Goal: Task Accomplishment & Management: Complete application form

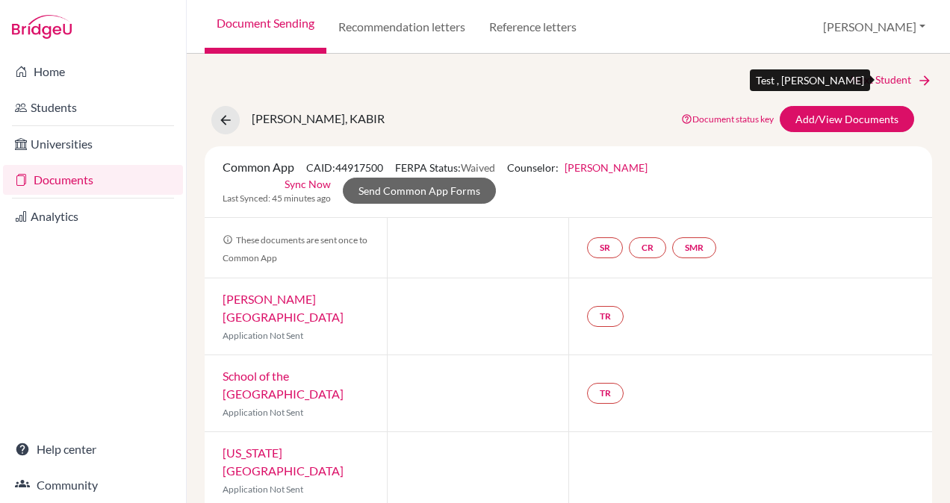
click at [890, 83] on link "Next Student" at bounding box center [891, 80] width 81 height 16
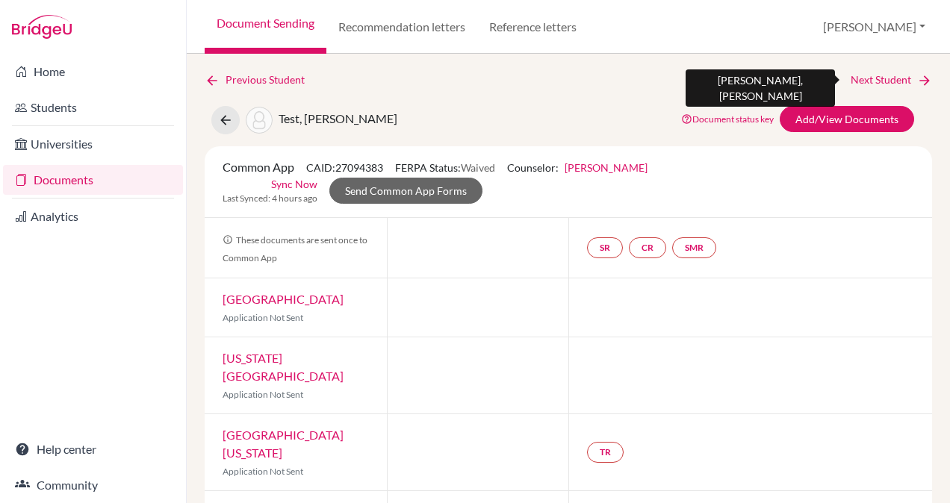
click at [868, 78] on link "Next Student" at bounding box center [891, 80] width 81 height 16
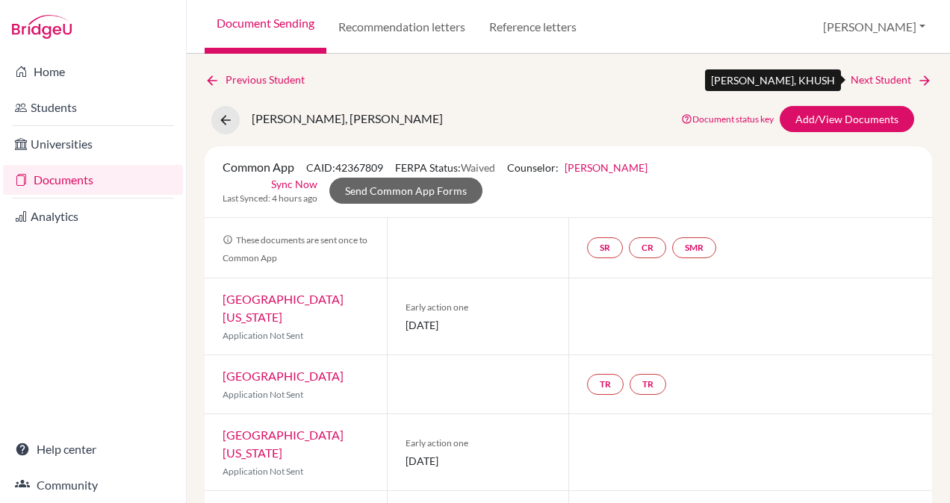
click at [868, 78] on link "Next Student" at bounding box center [891, 80] width 81 height 16
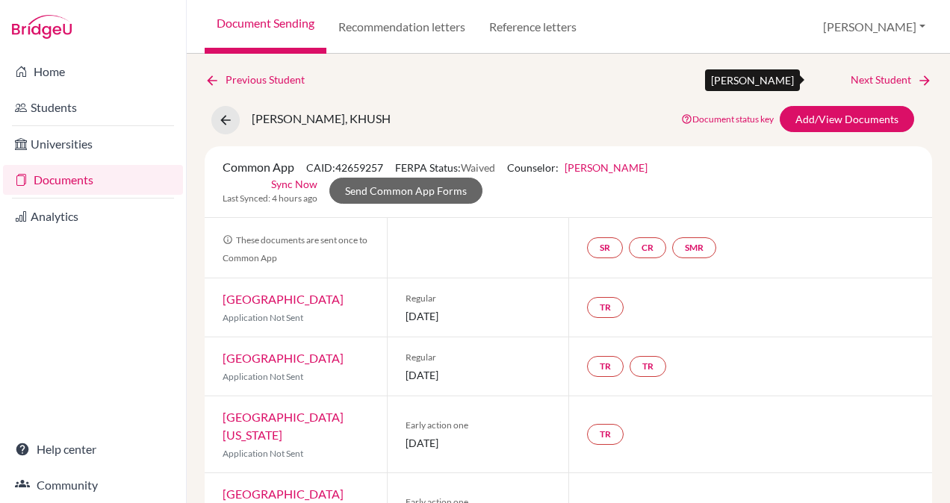
click at [868, 78] on link "Next Student" at bounding box center [891, 80] width 81 height 16
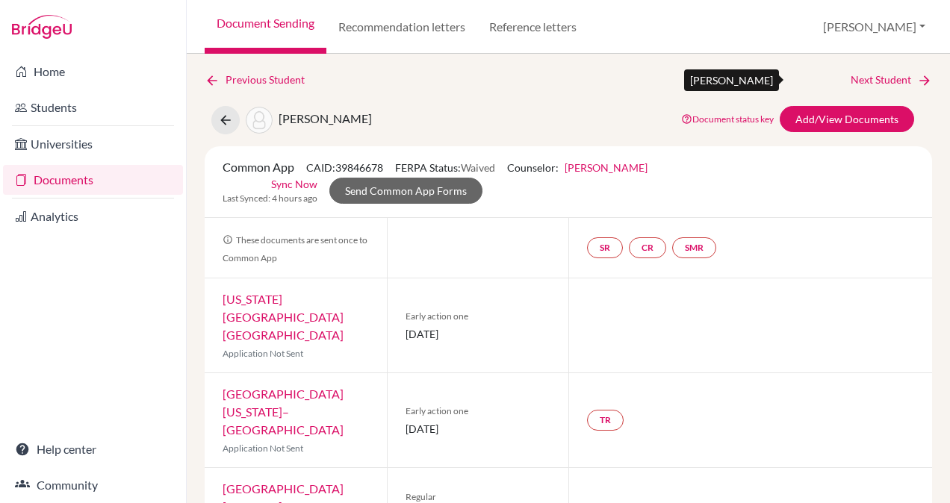
click at [868, 78] on link "Next Student" at bounding box center [891, 80] width 81 height 16
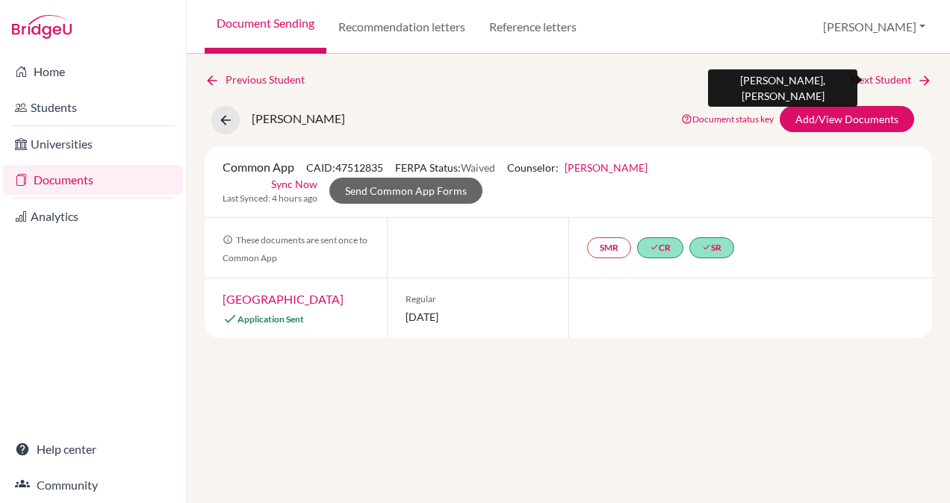
click at [868, 78] on link "Next Student" at bounding box center [891, 80] width 81 height 16
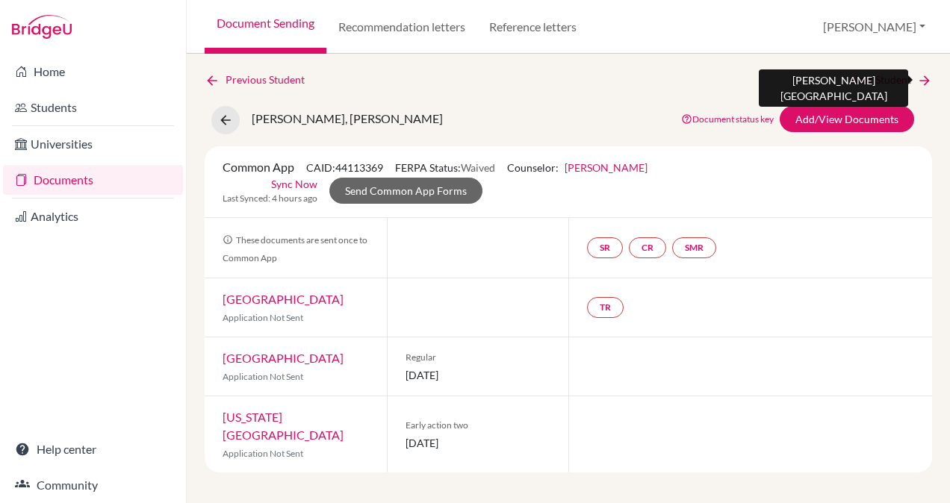
click at [877, 84] on link "Next Student" at bounding box center [891, 80] width 81 height 16
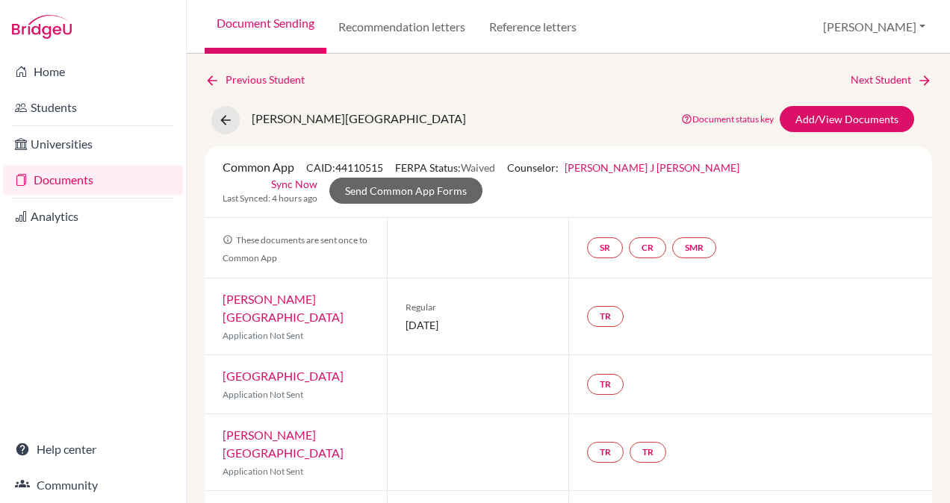
click at [623, 163] on link "[PERSON_NAME] J [PERSON_NAME]" at bounding box center [652, 167] width 175 height 13
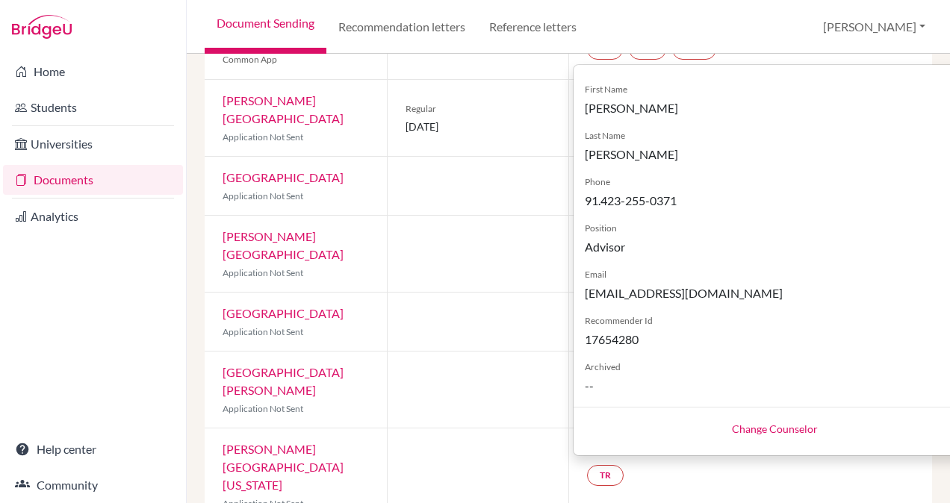
scroll to position [199, 0]
click at [732, 426] on link "Change Counselor" at bounding box center [775, 429] width 86 height 13
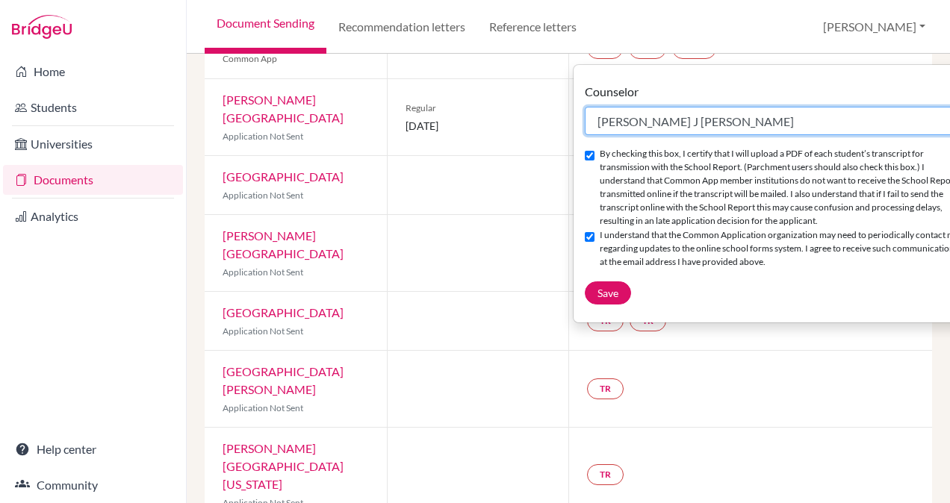
click at [674, 109] on select "Select counselor [PERSON_NAME] J [PERSON_NAME] [PERSON_NAME] [PERSON_NAME] [PER…" at bounding box center [775, 121] width 381 height 28
select select "367582"
click at [585, 107] on select "Select counselor [PERSON_NAME] J [PERSON_NAME] [PERSON_NAME] [PERSON_NAME] [PER…" at bounding box center [775, 121] width 381 height 28
checkbox input "false"
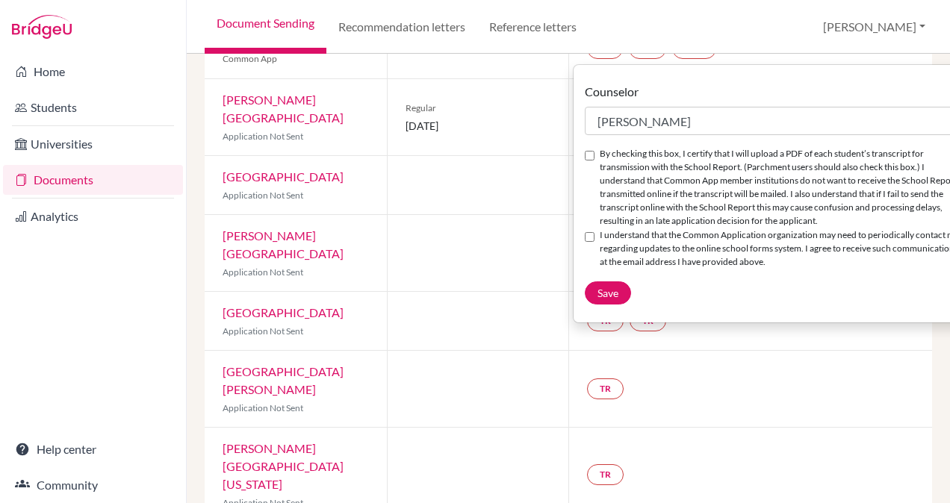
click at [590, 158] on input "By checking this box, I certify that I will upload a PDF of each student’s tran…" at bounding box center [590, 156] width 10 height 10
checkbox input "true"
click at [587, 242] on input "I understand that the Common Application organization may need to periodically …" at bounding box center [590, 237] width 10 height 10
checkbox input "true"
click at [590, 305] on button "Save" at bounding box center [608, 293] width 46 height 23
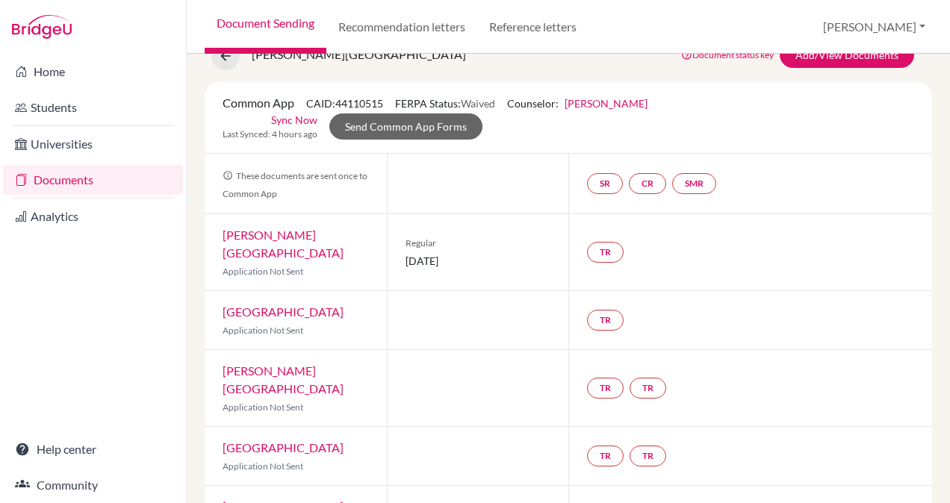
scroll to position [0, 0]
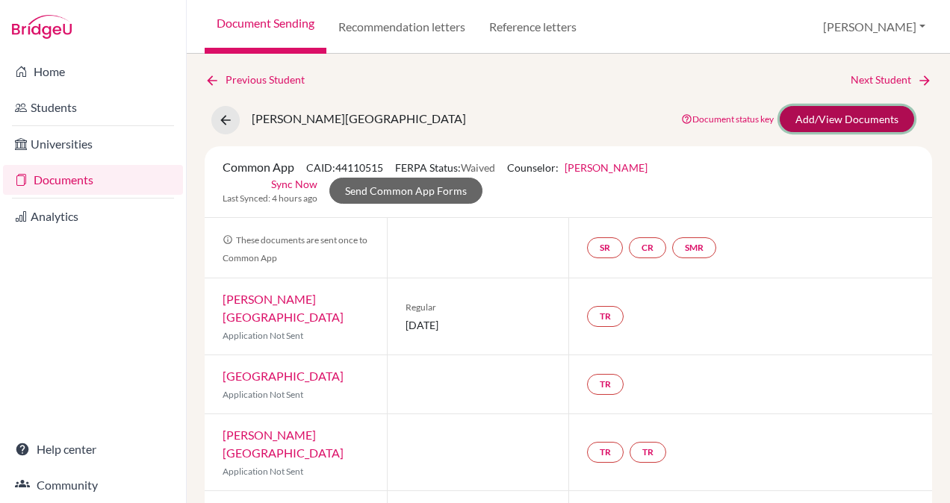
click at [838, 119] on link "Add/View Documents" at bounding box center [847, 119] width 134 height 26
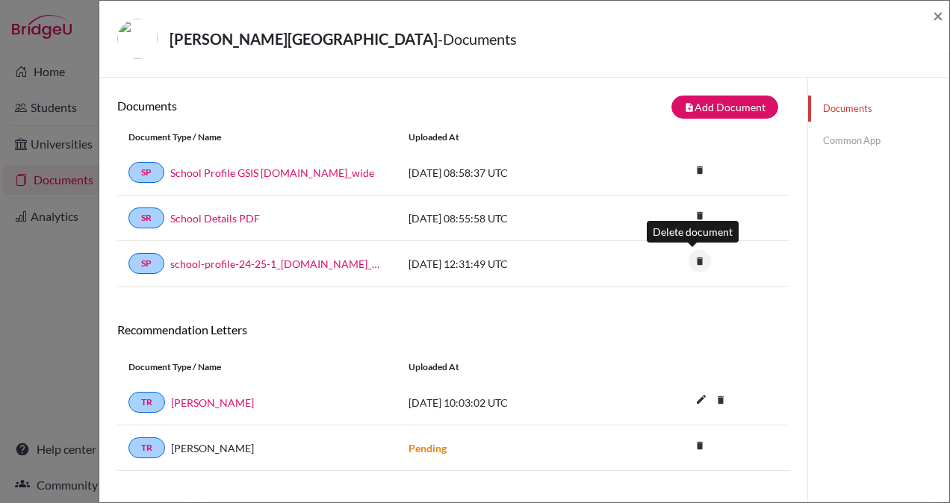
click at [689, 260] on icon "delete" at bounding box center [700, 261] width 22 height 22
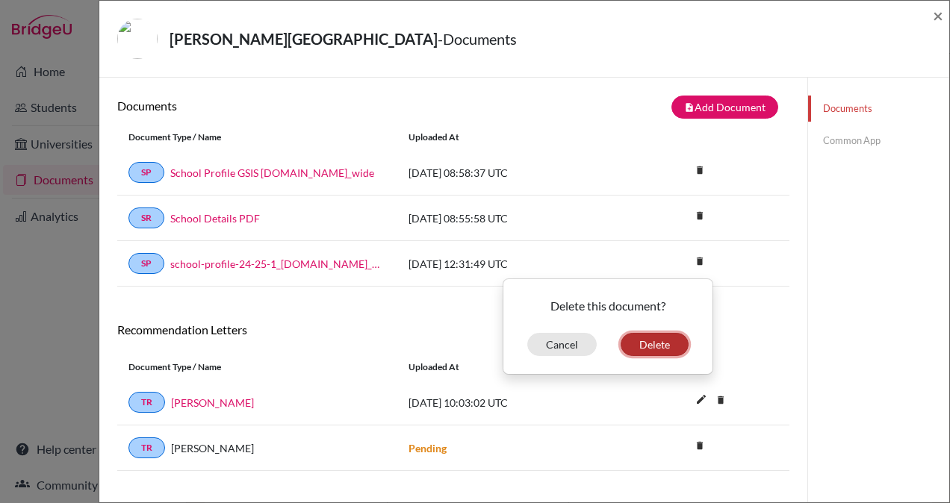
click at [636, 345] on button "Delete" at bounding box center [655, 344] width 68 height 23
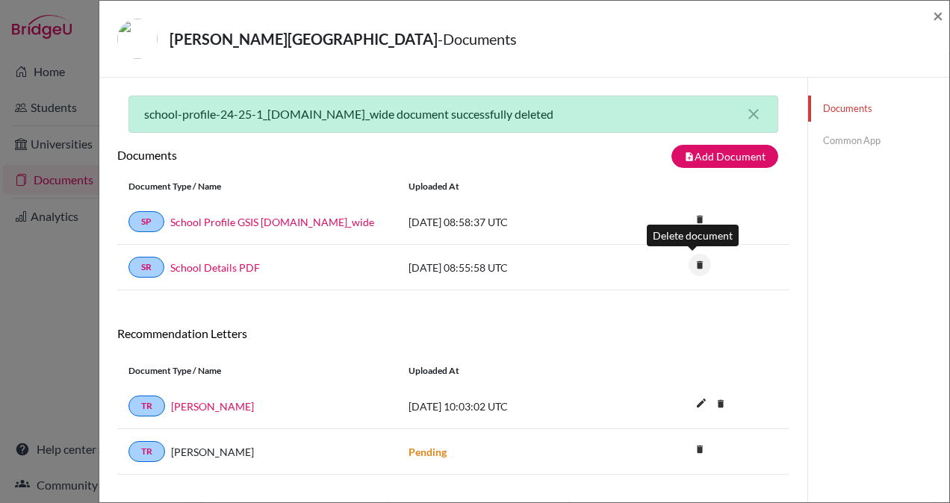
click at [689, 261] on icon "delete" at bounding box center [700, 265] width 22 height 22
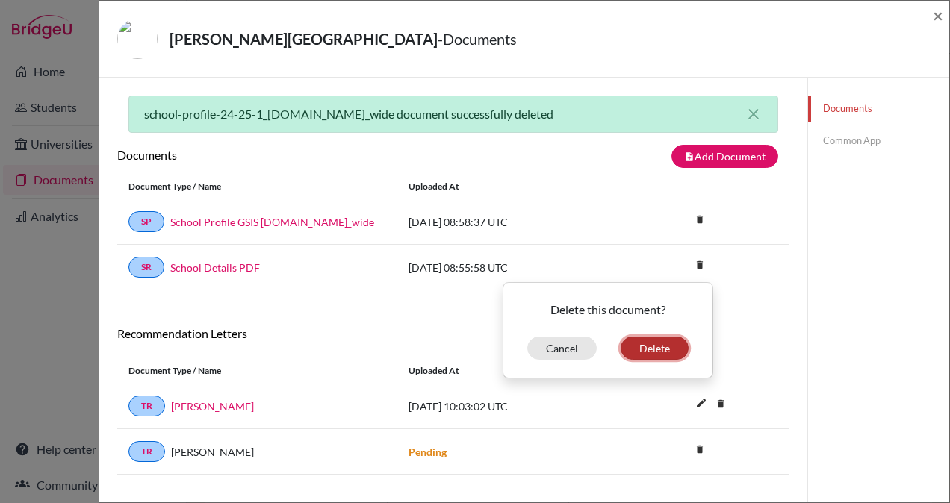
click at [636, 342] on button "Delete" at bounding box center [655, 348] width 68 height 23
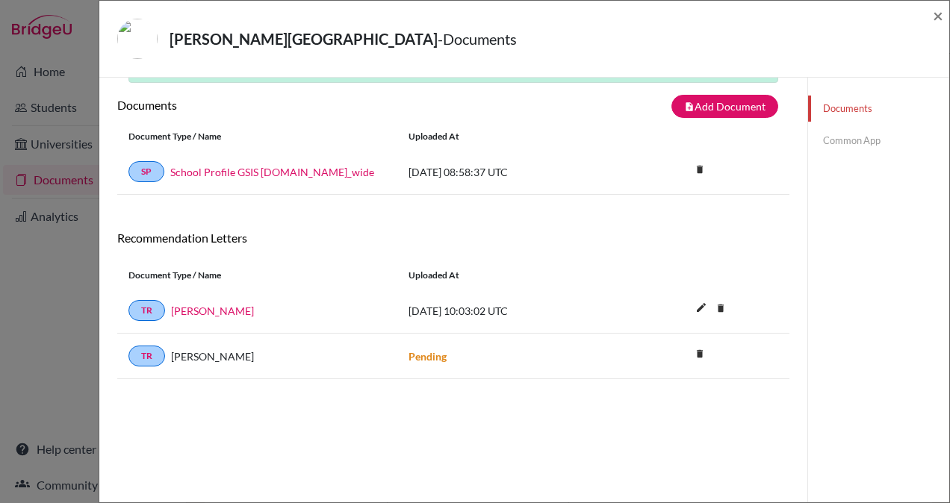
scroll to position [51, 0]
click at [192, 309] on link "[PERSON_NAME]" at bounding box center [212, 310] width 83 height 16
click at [939, 15] on span "×" at bounding box center [938, 15] width 10 height 22
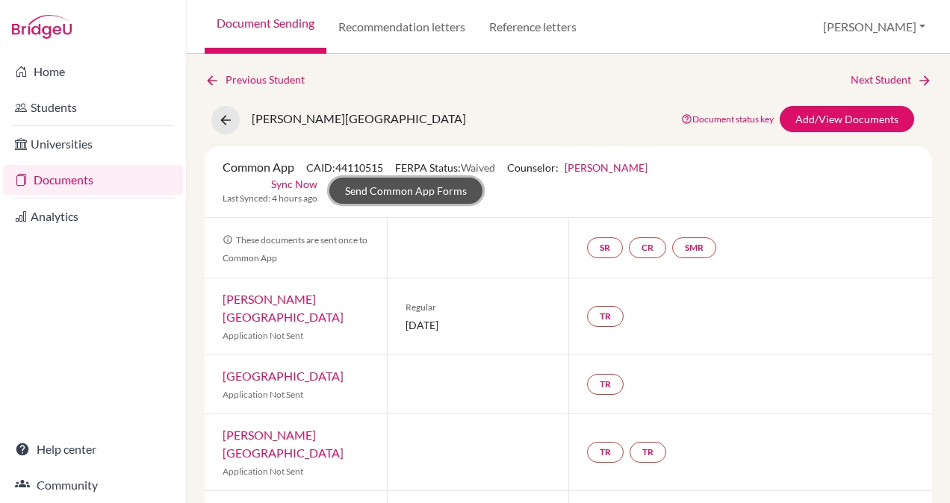
click at [420, 190] on link "Send Common App Forms" at bounding box center [405, 191] width 153 height 26
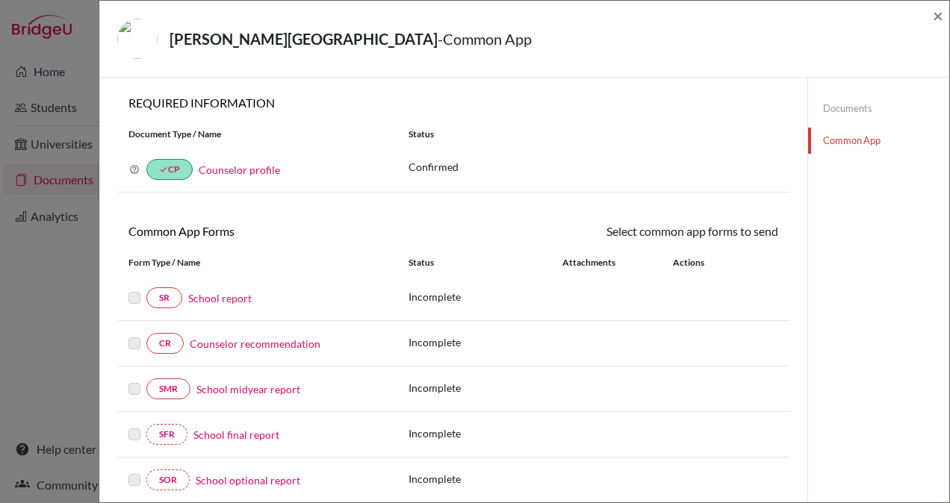
scroll to position [93, 0]
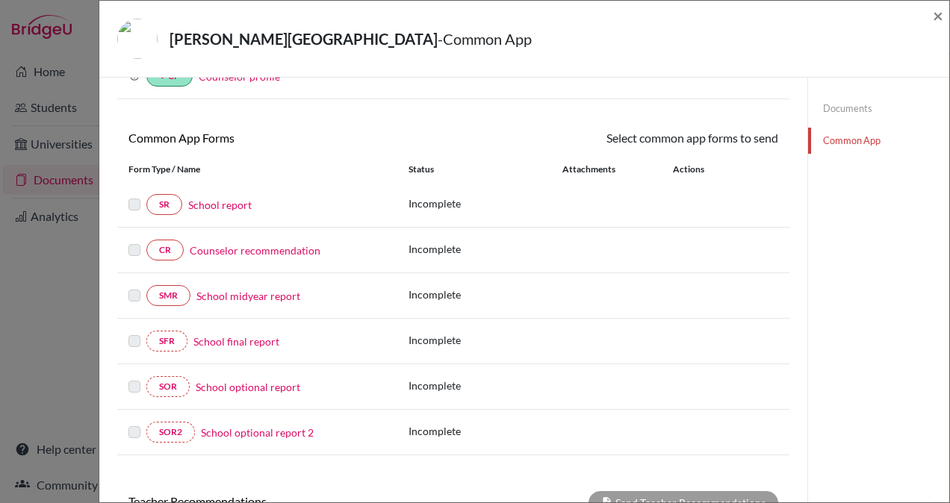
click at [224, 248] on link "Counselor recommendation" at bounding box center [255, 251] width 131 height 16
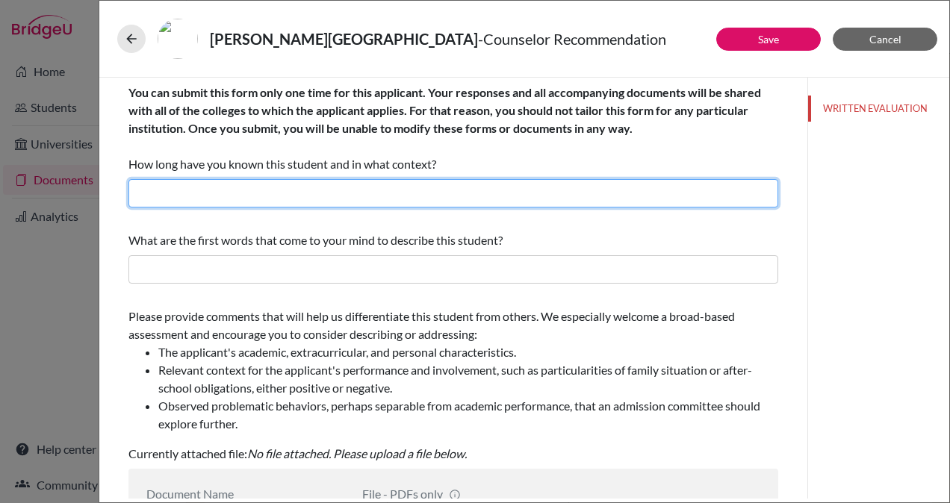
click at [329, 190] on input "text" at bounding box center [453, 193] width 650 height 28
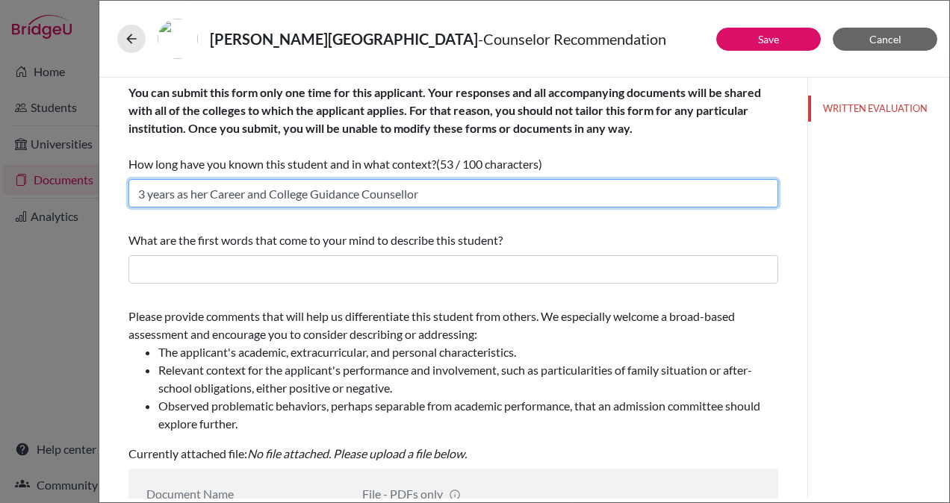
type input "3 years as her Career and College Guidance Counsellor"
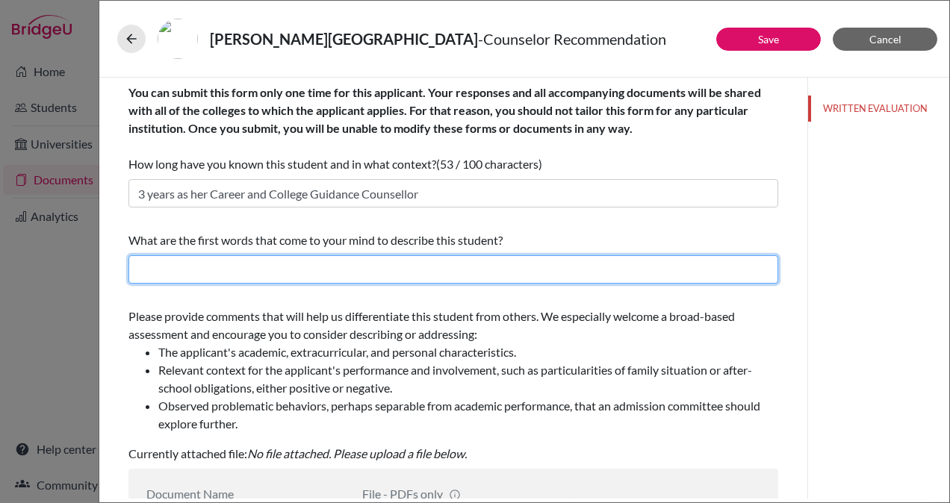
click at [237, 264] on input "text" at bounding box center [453, 269] width 650 height 28
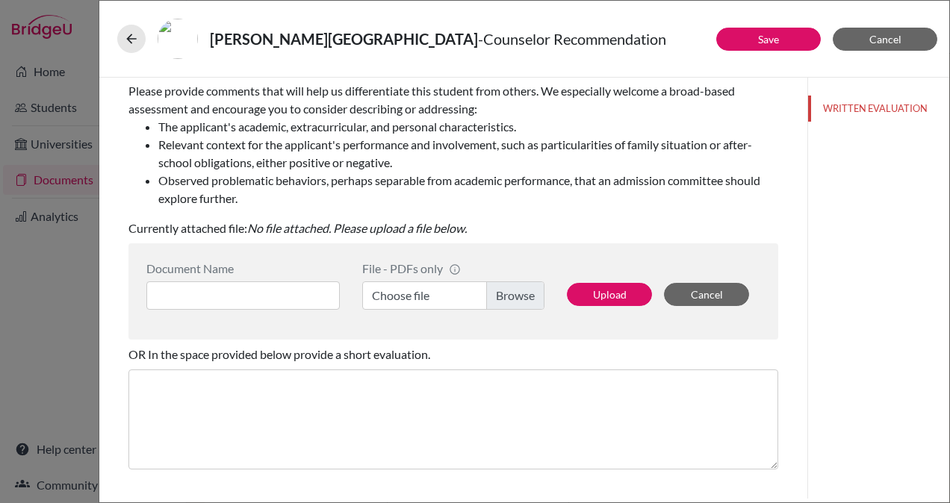
scroll to position [223, 0]
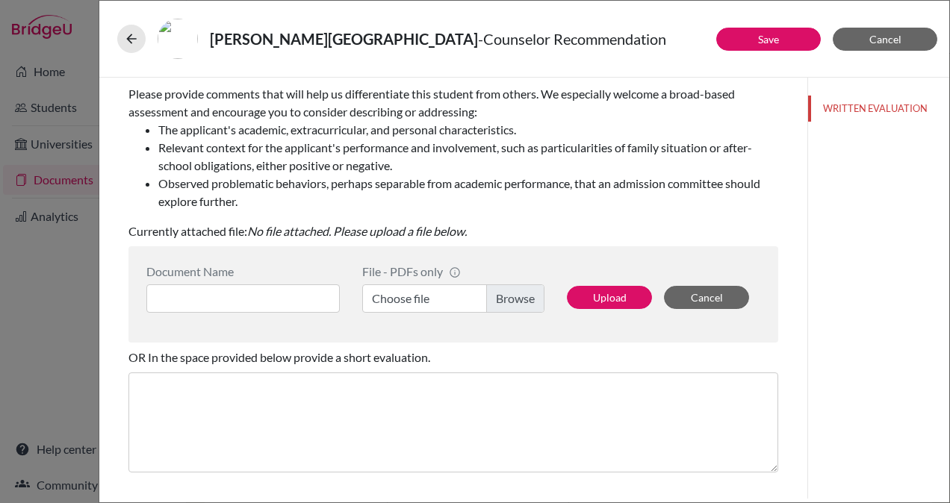
type input "Independent Learner, Thoughtful and Balanced Leader, Interdisciplinary Interest…"
click at [767, 31] on button "Save" at bounding box center [768, 39] width 105 height 23
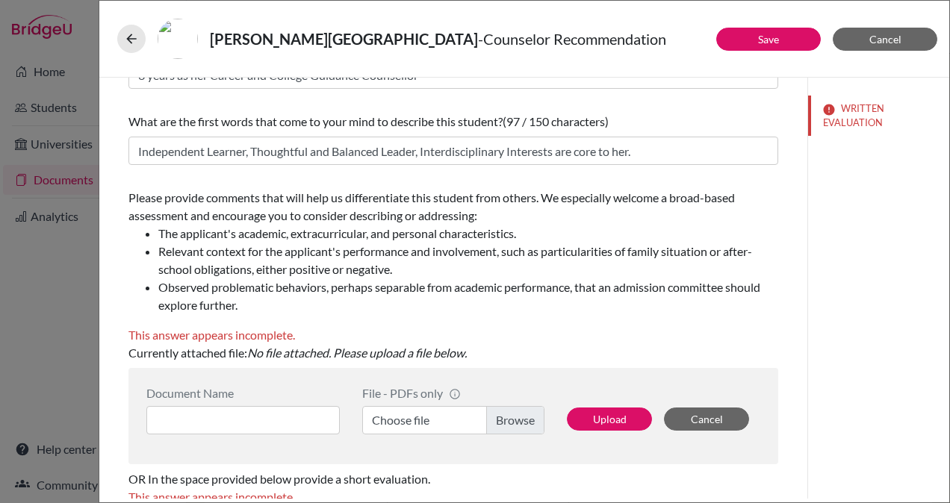
scroll to position [116, 0]
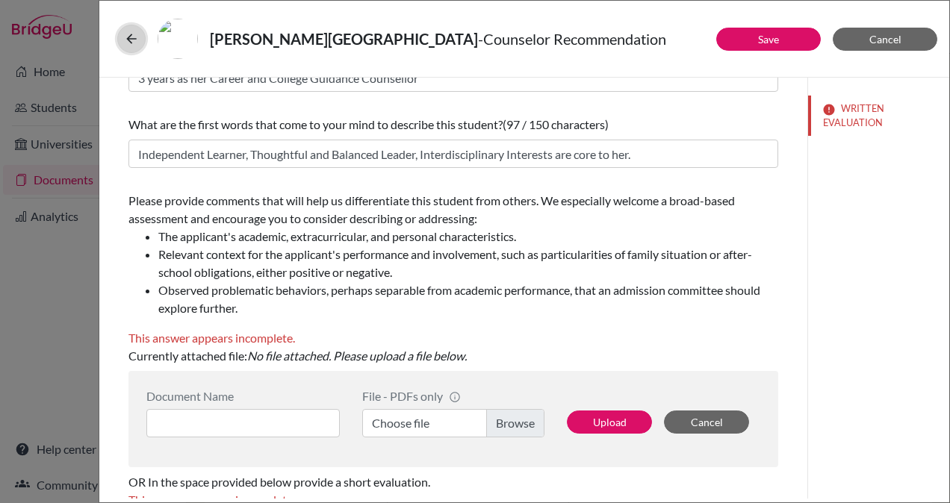
click at [130, 31] on icon at bounding box center [131, 38] width 15 height 15
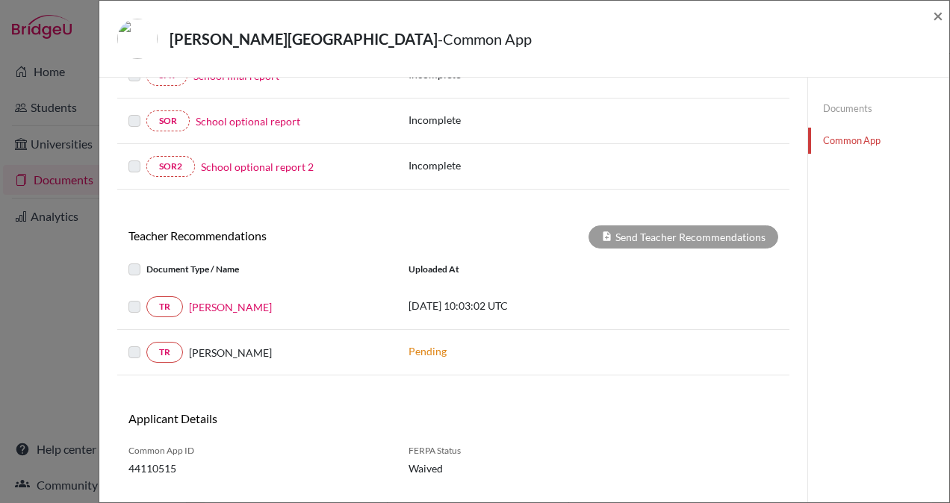
scroll to position [385, 0]
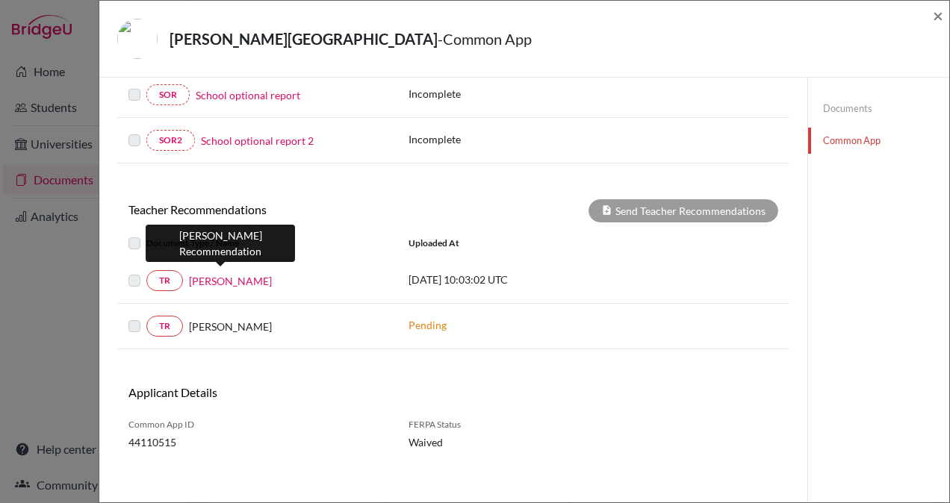
click at [226, 273] on link "[PERSON_NAME]" at bounding box center [230, 281] width 83 height 16
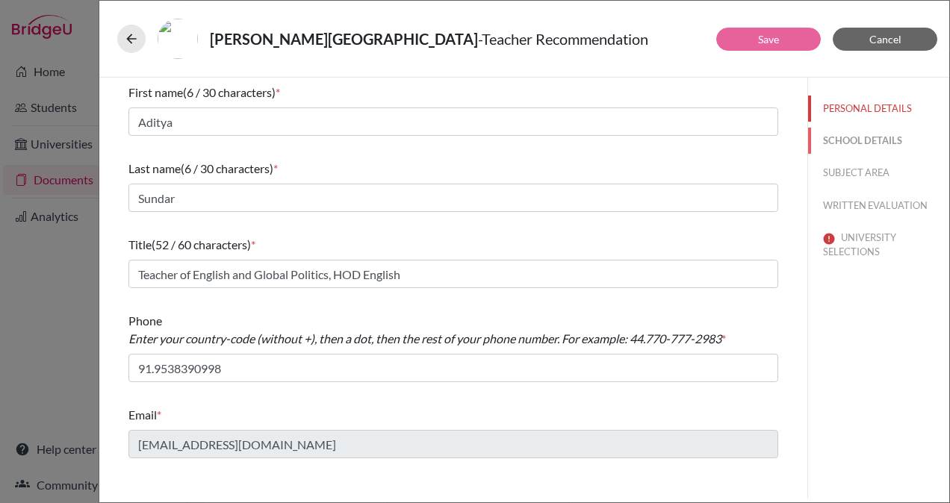
click at [850, 136] on button "SCHOOL DETAILS" at bounding box center [878, 141] width 141 height 26
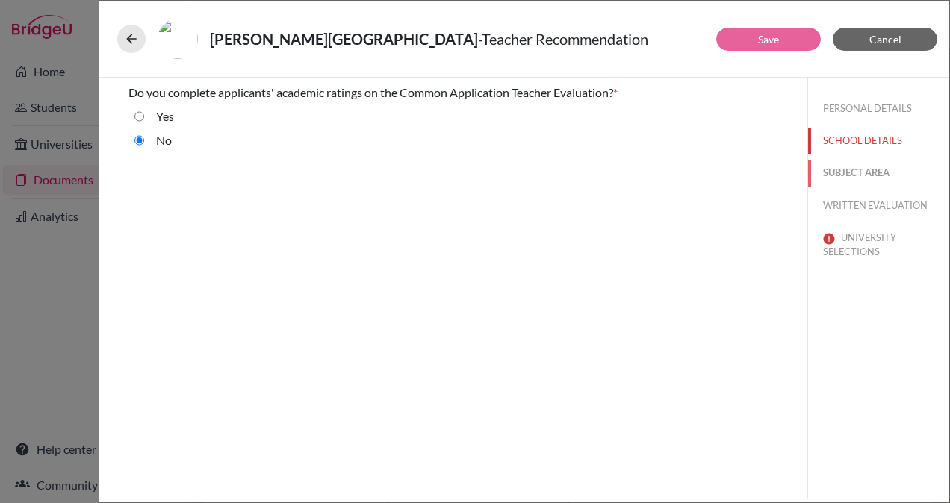
click at [848, 178] on button "SUBJECT AREA" at bounding box center [878, 173] width 141 height 26
select select "1"
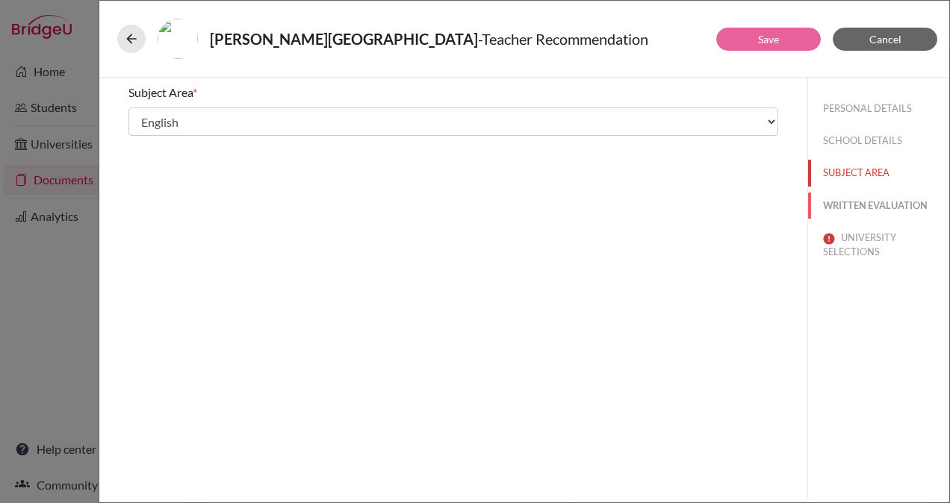
click at [850, 211] on button "WRITTEN EVALUATION" at bounding box center [878, 206] width 141 height 26
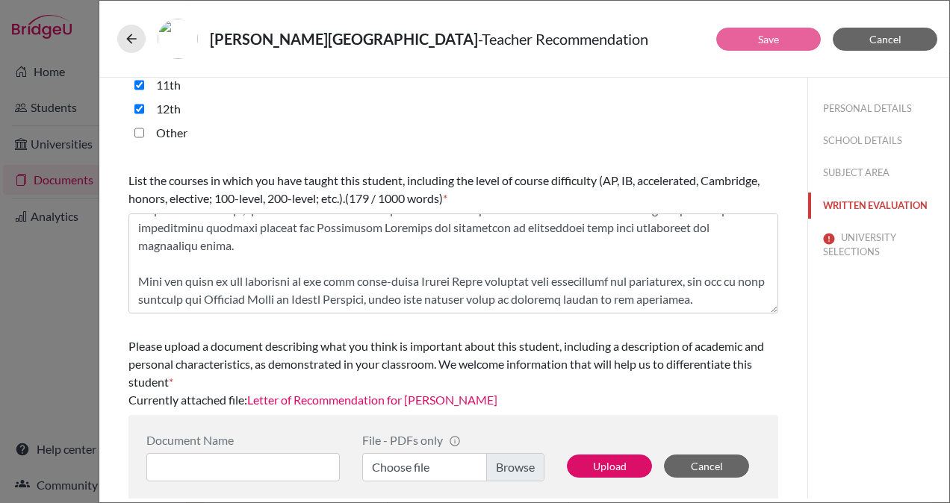
scroll to position [440, 0]
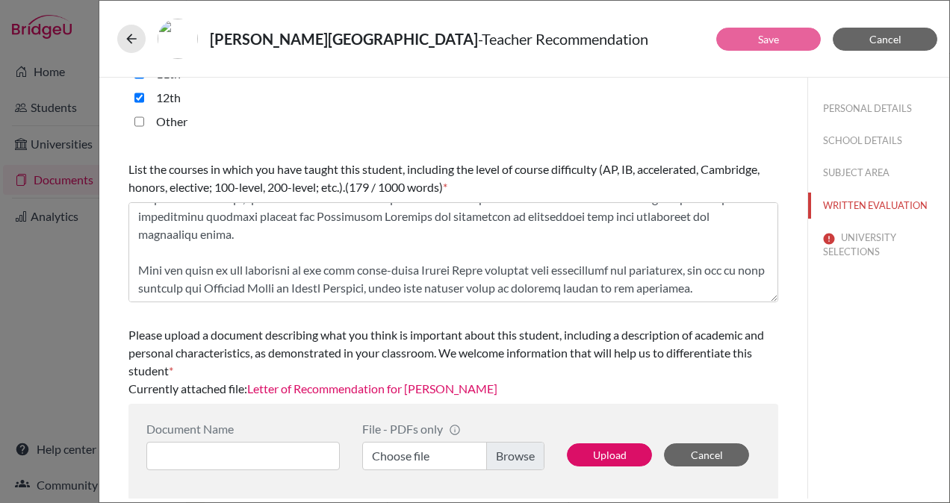
click at [382, 382] on link "Letter of Recommendation for [PERSON_NAME]" at bounding box center [372, 389] width 250 height 14
click at [841, 242] on button "UNIVERSITY SELECTIONS" at bounding box center [878, 245] width 141 height 40
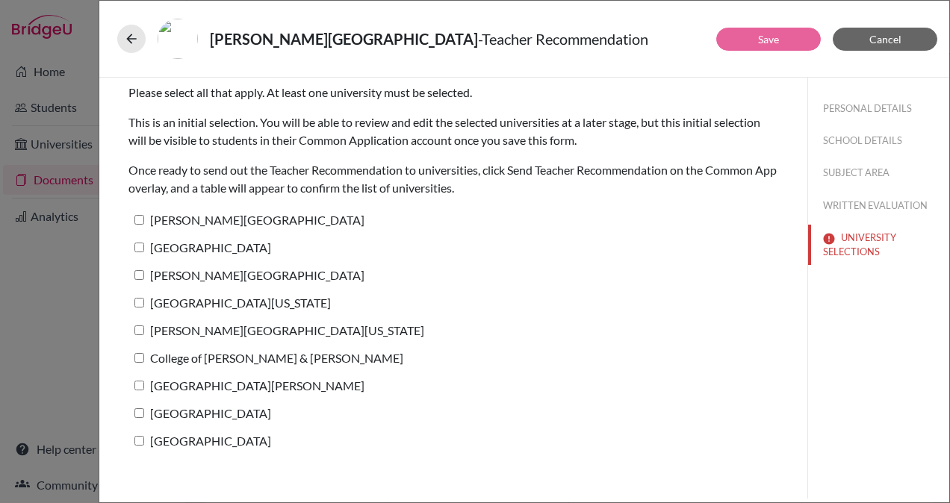
click at [205, 219] on label "[PERSON_NAME][GEOGRAPHIC_DATA]" at bounding box center [246, 220] width 236 height 22
click at [144, 219] on input "[PERSON_NAME][GEOGRAPHIC_DATA]" at bounding box center [139, 220] width 10 height 10
checkbox input "true"
click at [202, 248] on label "[GEOGRAPHIC_DATA]" at bounding box center [199, 248] width 143 height 22
click at [144, 248] on input "[GEOGRAPHIC_DATA]" at bounding box center [139, 248] width 10 height 10
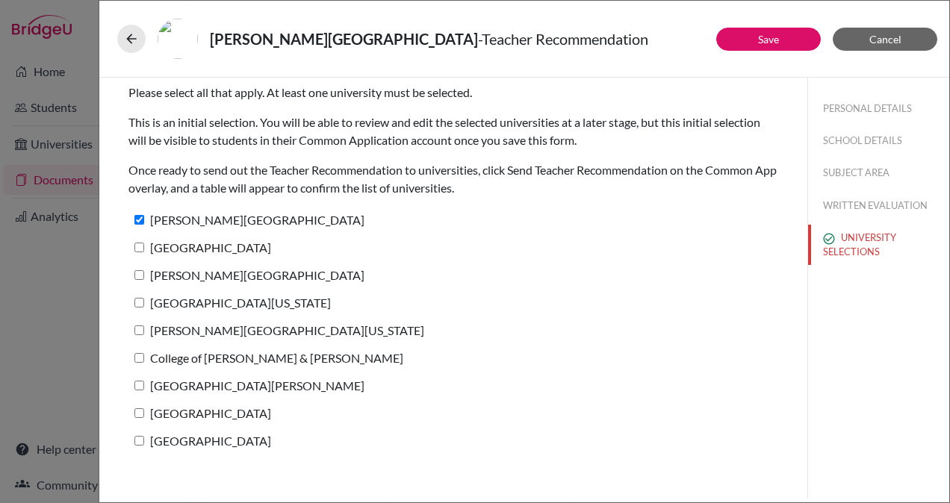
checkbox input "true"
click at [226, 273] on label "[PERSON_NAME][GEOGRAPHIC_DATA]" at bounding box center [246, 275] width 236 height 22
click at [144, 273] on input "[PERSON_NAME][GEOGRAPHIC_DATA]" at bounding box center [139, 275] width 10 height 10
checkbox input "true"
click at [223, 302] on label "[GEOGRAPHIC_DATA][US_STATE]" at bounding box center [229, 303] width 202 height 22
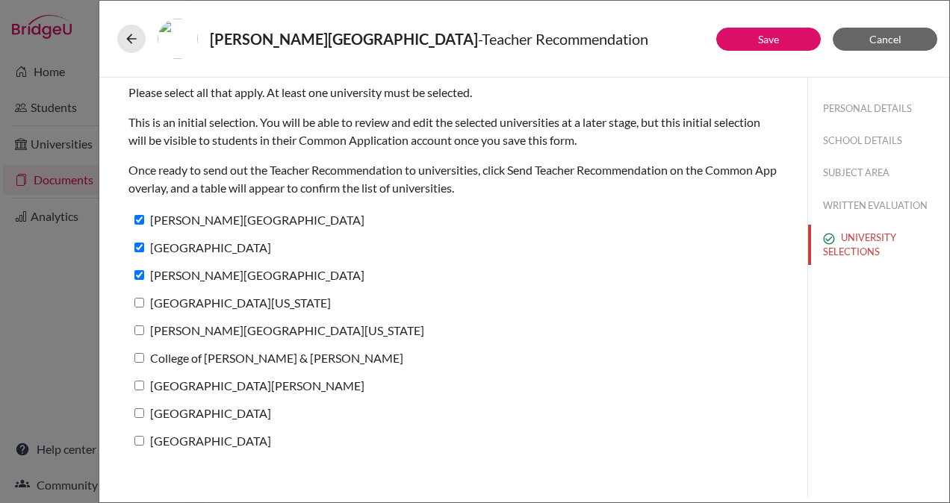
click at [144, 302] on input "[GEOGRAPHIC_DATA][US_STATE]" at bounding box center [139, 303] width 10 height 10
checkbox input "true"
click at [219, 329] on label "[PERSON_NAME][GEOGRAPHIC_DATA][US_STATE]" at bounding box center [276, 331] width 296 height 22
click at [144, 329] on input "[PERSON_NAME][GEOGRAPHIC_DATA][US_STATE]" at bounding box center [139, 331] width 10 height 10
checkbox input "true"
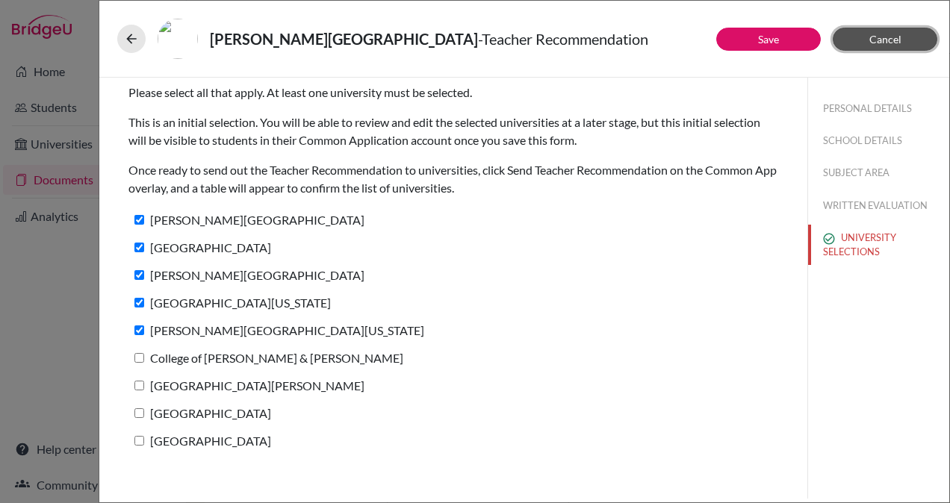
click at [898, 45] on button "Cancel" at bounding box center [885, 39] width 105 height 23
